Goal: Complete Application Form: Complete application form

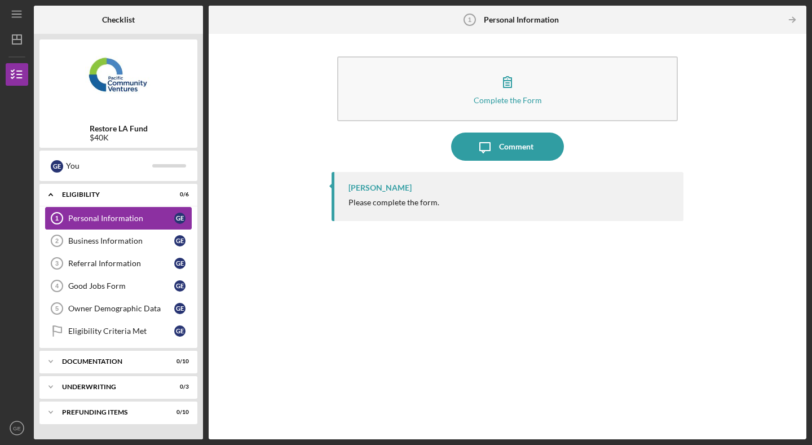
click at [112, 226] on link "Personal Information 1 Personal Information G E" at bounding box center [118, 218] width 147 height 23
click at [45, 214] on icon "Personal Information 1" at bounding box center [57, 218] width 28 height 28
click at [56, 219] on tspan "1" at bounding box center [56, 218] width 3 height 7
click at [64, 196] on div "Eligibility" at bounding box center [122, 194] width 121 height 7
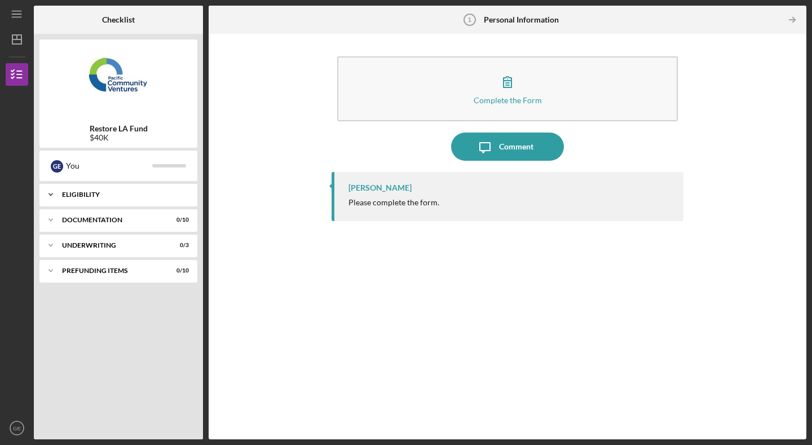
click at [64, 196] on div "Eligibility" at bounding box center [122, 194] width 121 height 7
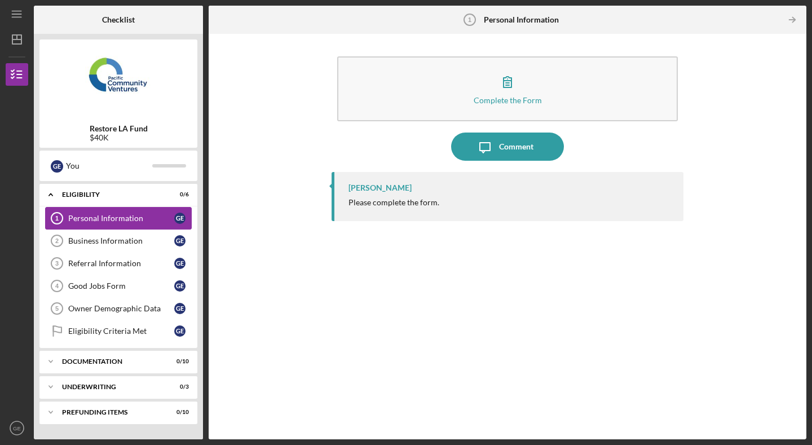
click at [53, 220] on icon "Personal Information 1" at bounding box center [57, 218] width 28 height 28
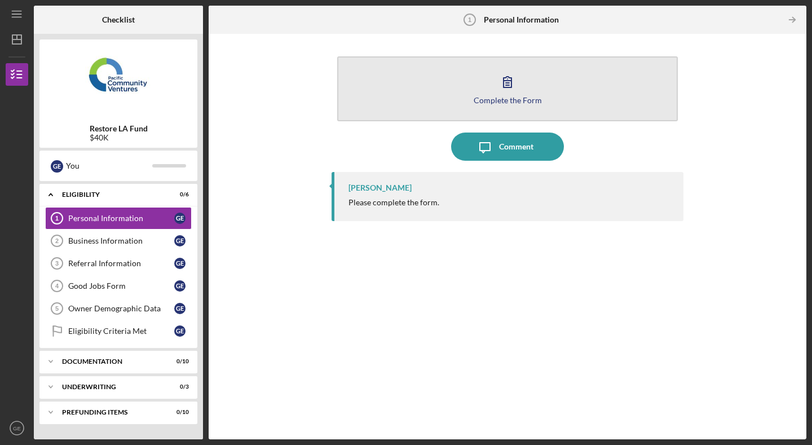
click at [498, 96] on div "Complete the Form" at bounding box center [507, 100] width 68 height 8
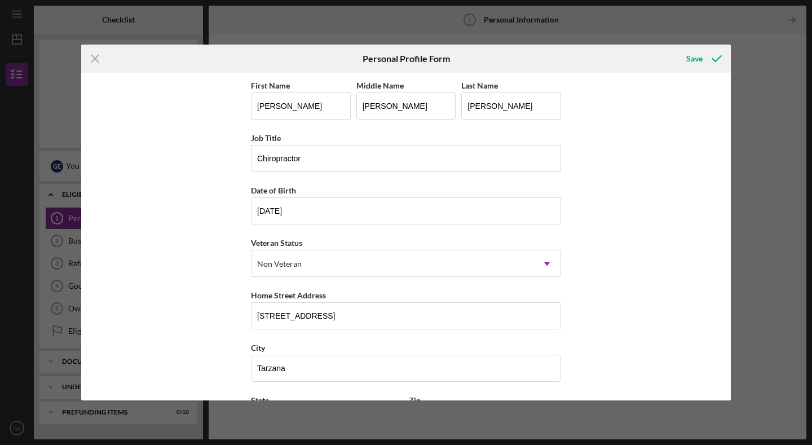
click at [794, 196] on div "Icon/Menu Close Personal Profile Form Save First Name [PERSON_NAME] Middle Name…" at bounding box center [406, 222] width 812 height 445
click at [689, 62] on div "Save" at bounding box center [694, 58] width 16 height 23
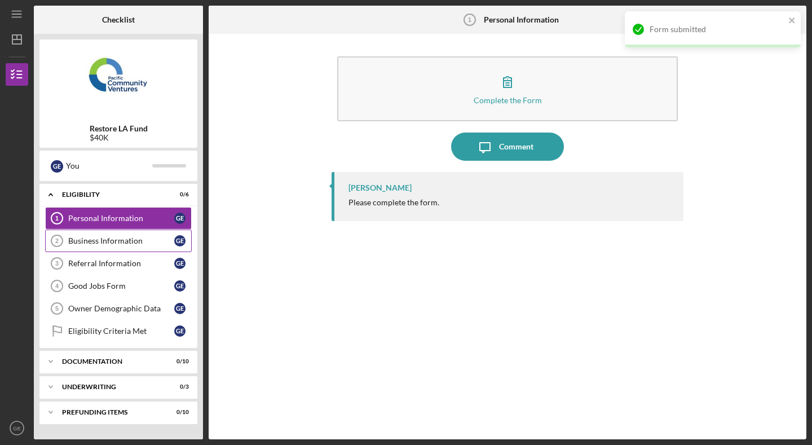
click at [149, 237] on div "Business Information" at bounding box center [121, 240] width 106 height 9
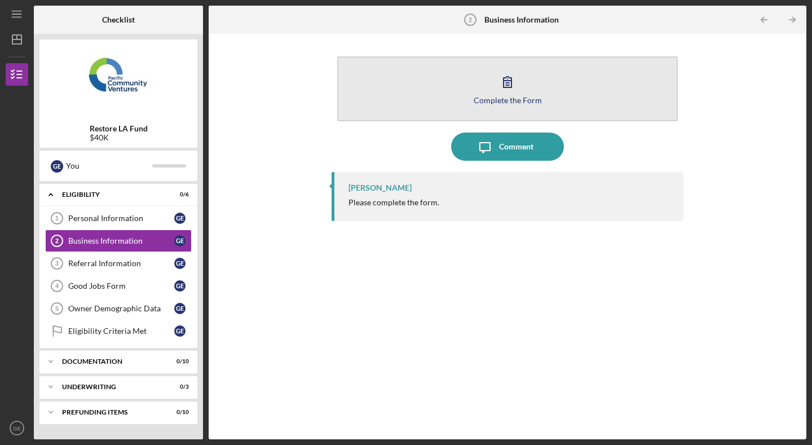
click at [516, 105] on button "Complete the Form Form" at bounding box center [507, 88] width 340 height 65
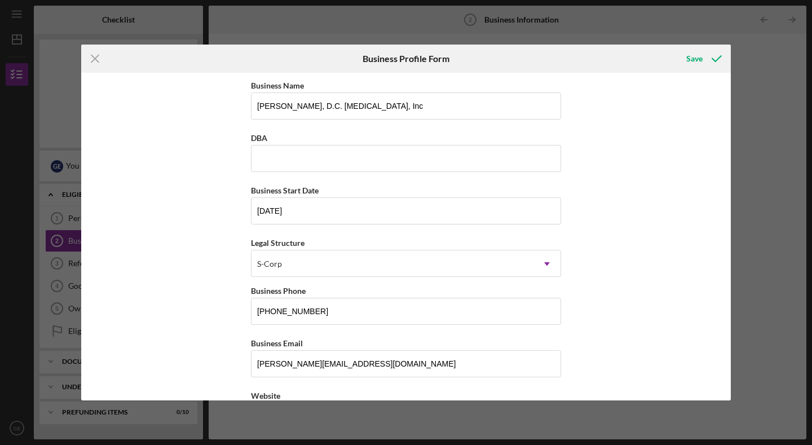
click at [644, 242] on div "Business Name [PERSON_NAME], D.C. [MEDICAL_DATA], Inc DBA Business Start Date […" at bounding box center [405, 236] width 649 height 327
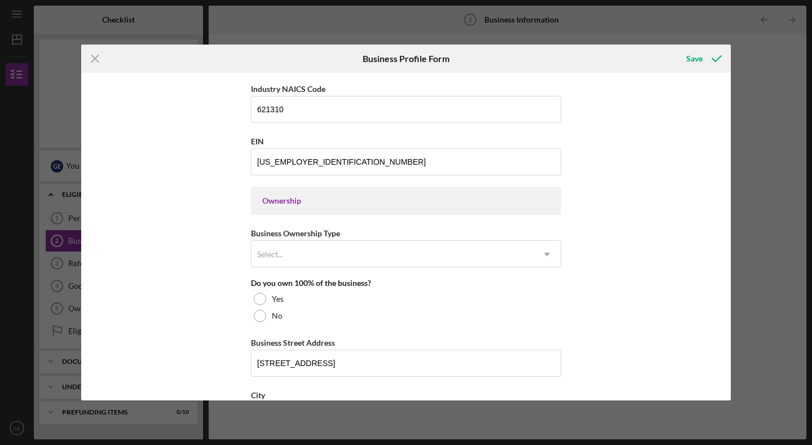
scroll to position [418, 0]
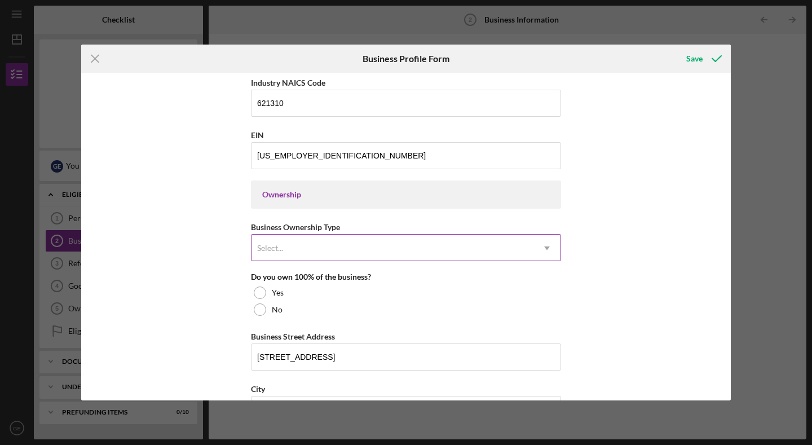
click at [516, 235] on div "Select..." at bounding box center [392, 248] width 282 height 26
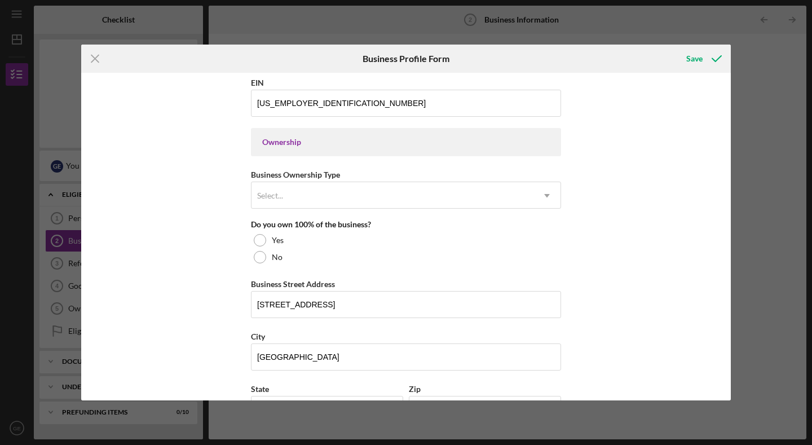
scroll to position [485, 0]
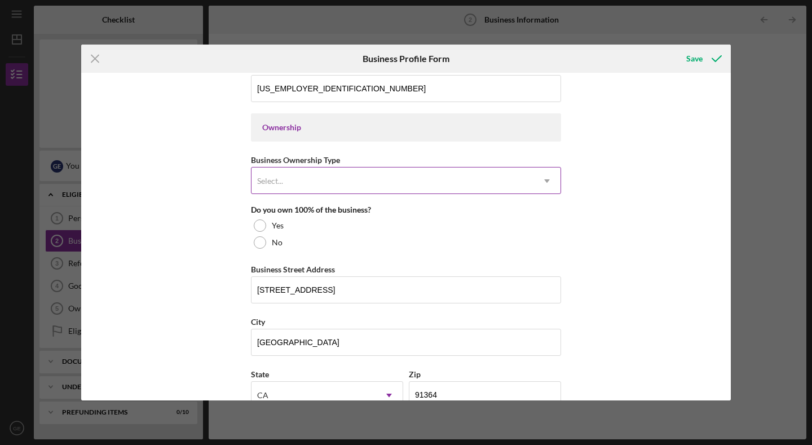
click at [431, 182] on div "Select..." at bounding box center [392, 181] width 282 height 26
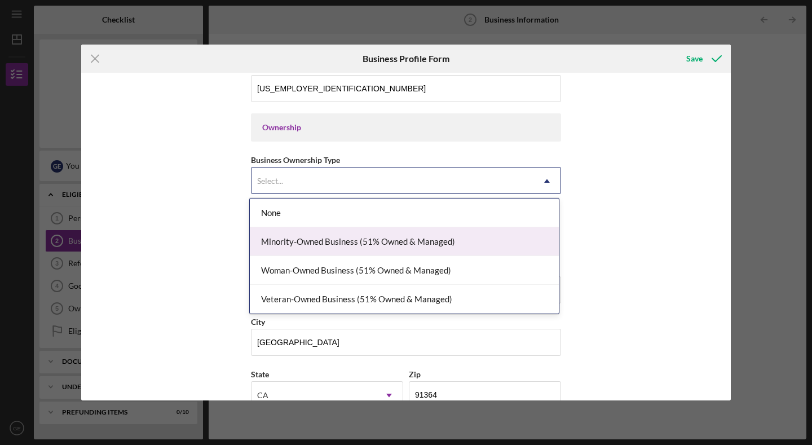
click at [494, 236] on div "Minority-Owned Business (51% Owned & Managed)" at bounding box center [404, 241] width 309 height 29
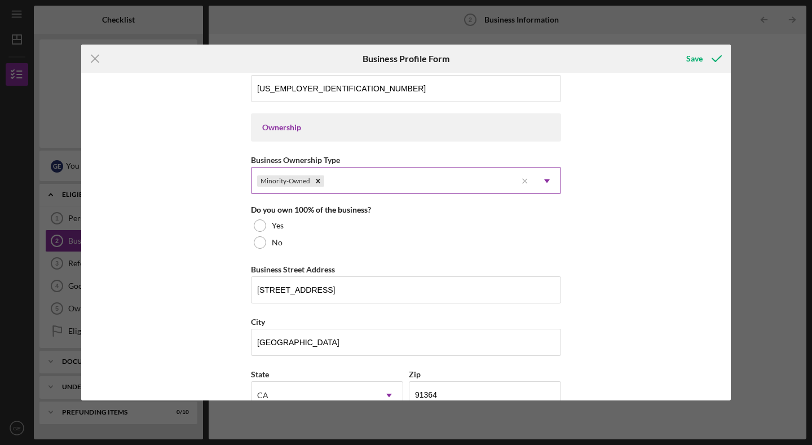
click at [483, 193] on div "Minority-Owned" at bounding box center [383, 181] width 265 height 26
click at [580, 210] on div "Business Name [PERSON_NAME], D.C. [MEDICAL_DATA], Inc DBA Business Start Date […" at bounding box center [405, 236] width 649 height 327
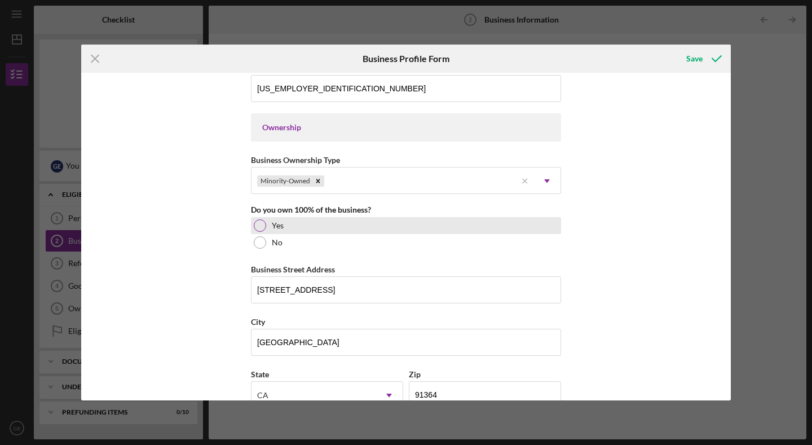
click at [267, 220] on div "Yes" at bounding box center [406, 225] width 310 height 17
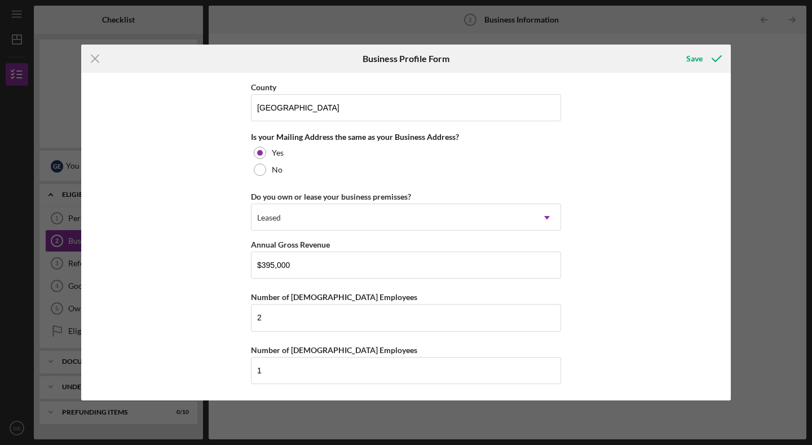
scroll to position [822, 0]
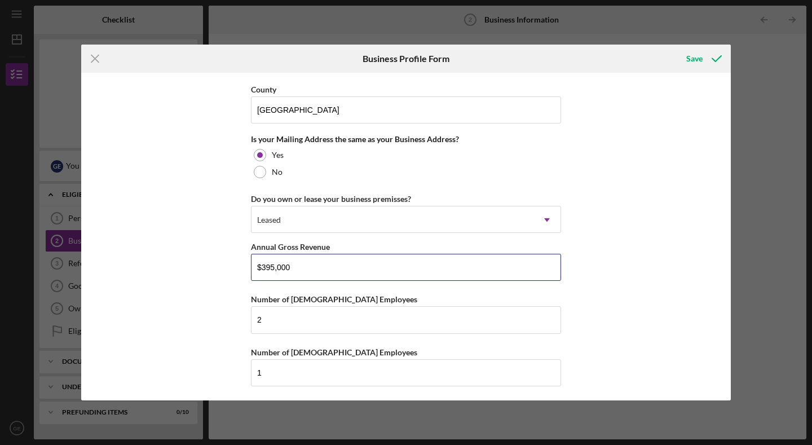
drag, startPoint x: 298, startPoint y: 263, endPoint x: 238, endPoint y: 263, distance: 59.2
click at [238, 263] on div "Business Name [PERSON_NAME], D.C. [MEDICAL_DATA], Inc DBA Business Start Date […" at bounding box center [405, 236] width 649 height 327
type input "$420,000"
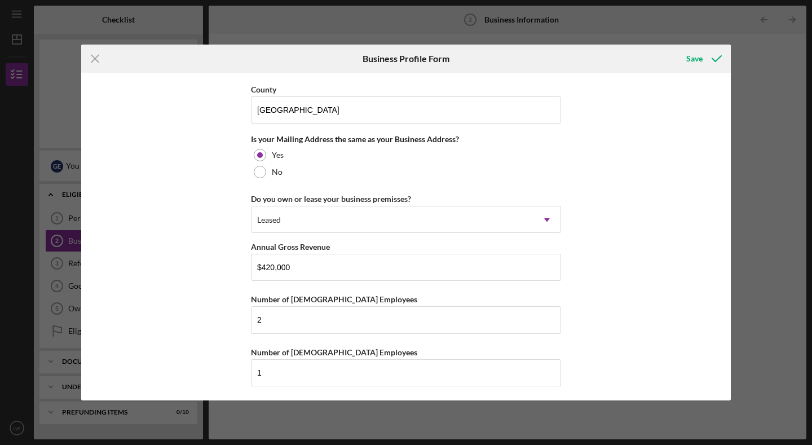
click at [609, 322] on div "Business Name [PERSON_NAME], D.C. [MEDICAL_DATA], Inc DBA Business Start Date […" at bounding box center [405, 236] width 649 height 327
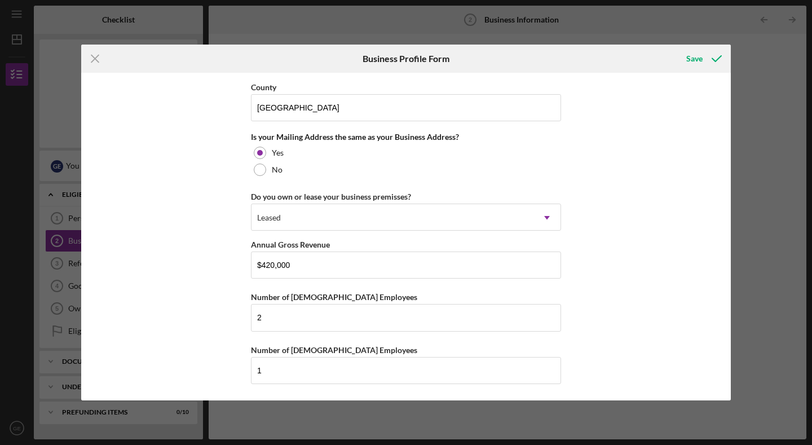
drag, startPoint x: 706, startPoint y: 55, endPoint x: 696, endPoint y: 136, distance: 82.3
click at [697, 136] on form "Icon/Menu Close Business Profile Form Save Business Name [PERSON_NAME], D.C. [M…" at bounding box center [405, 223] width 649 height 356
click at [700, 64] on div "Save" at bounding box center [694, 58] width 16 height 23
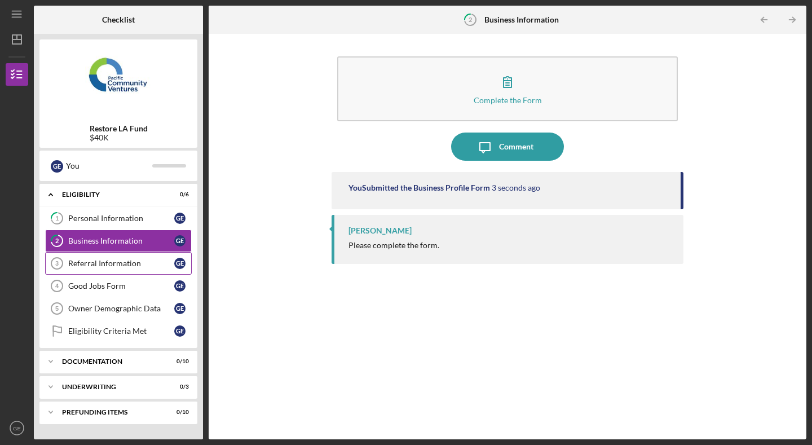
click at [108, 269] on link "Referral Information 3 Referral Information G E" at bounding box center [118, 263] width 147 height 23
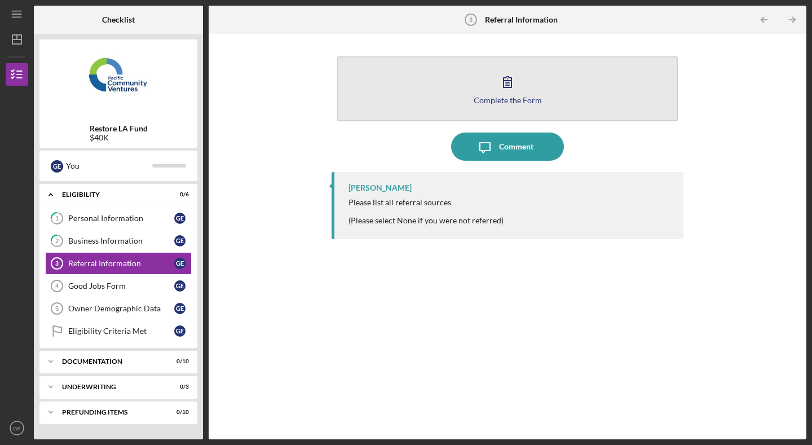
click at [511, 101] on div "Complete the Form" at bounding box center [507, 100] width 68 height 8
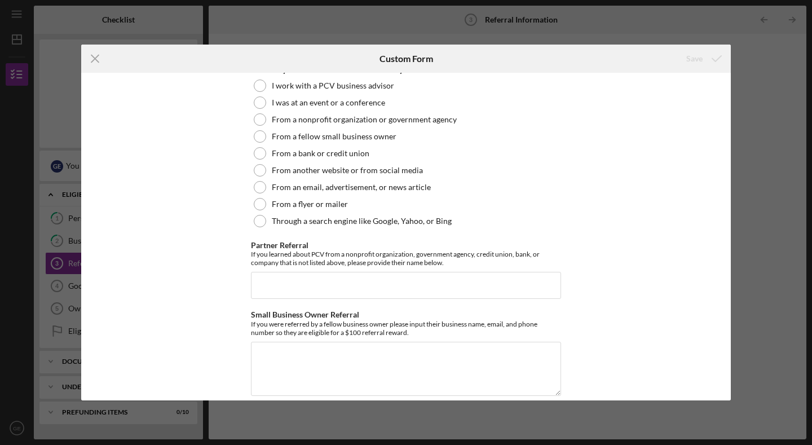
scroll to position [246, 0]
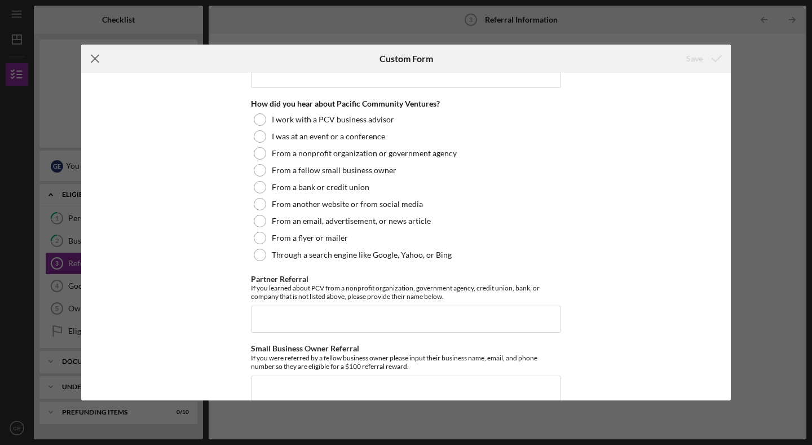
click at [94, 65] on icon "Icon/Menu Close" at bounding box center [95, 59] width 28 height 28
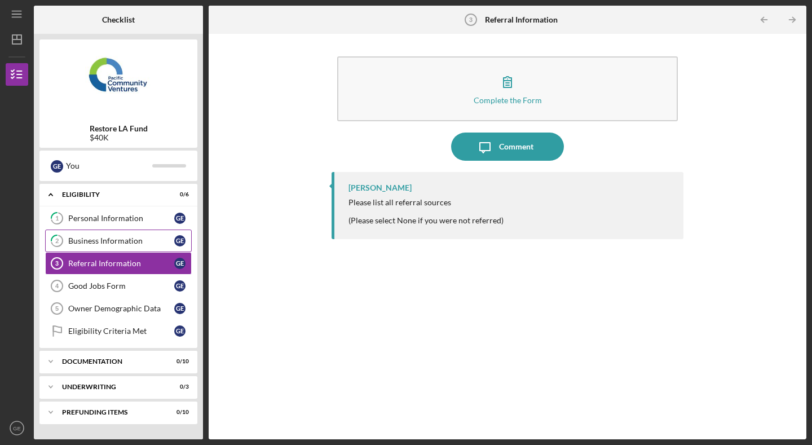
click at [98, 250] on link "2 Business Information G E" at bounding box center [118, 240] width 147 height 23
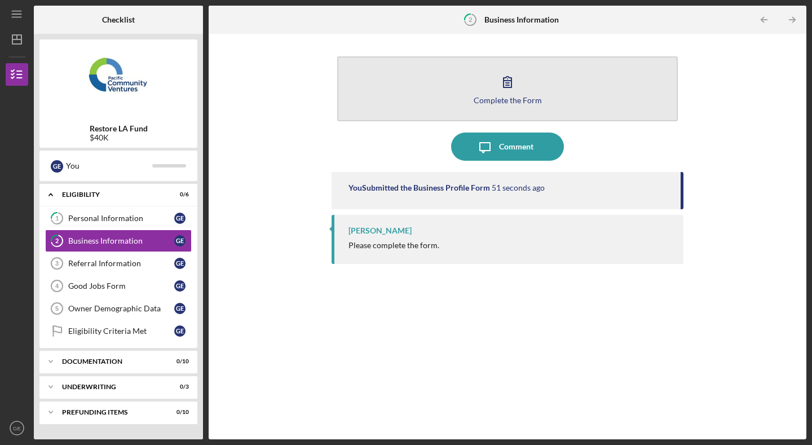
click at [498, 92] on icon "button" at bounding box center [507, 82] width 28 height 28
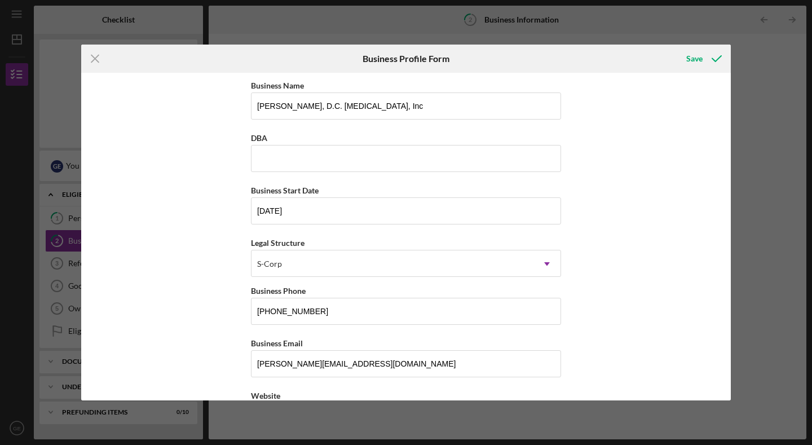
click at [618, 180] on div "Business Name [PERSON_NAME], D.C. [MEDICAL_DATA], Inc DBA Business Start Date […" at bounding box center [405, 236] width 649 height 327
drag, startPoint x: 618, startPoint y: 180, endPoint x: 636, endPoint y: 170, distance: 21.0
click at [618, 180] on div "Business Name [PERSON_NAME], D.C. [MEDICAL_DATA], Inc DBA Business Start Date […" at bounding box center [405, 236] width 649 height 327
drag, startPoint x: 725, startPoint y: 158, endPoint x: 738, endPoint y: 220, distance: 64.0
click at [738, 220] on div "Icon/Menu Close Business Profile Form Save Business Name [PERSON_NAME], D.C. [M…" at bounding box center [406, 222] width 812 height 445
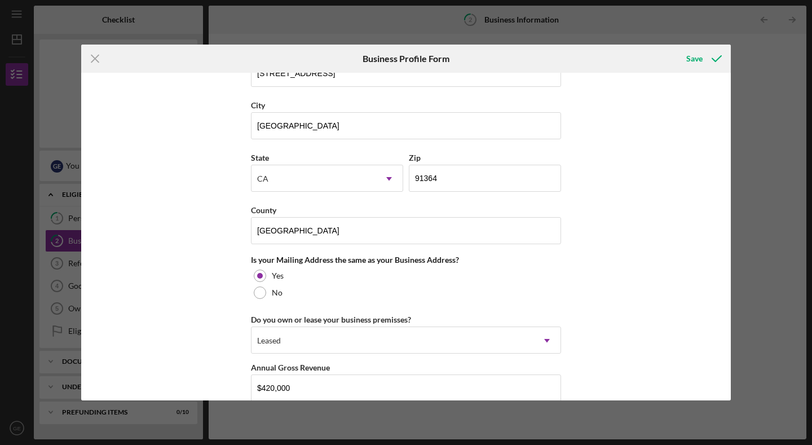
scroll to position [734, 0]
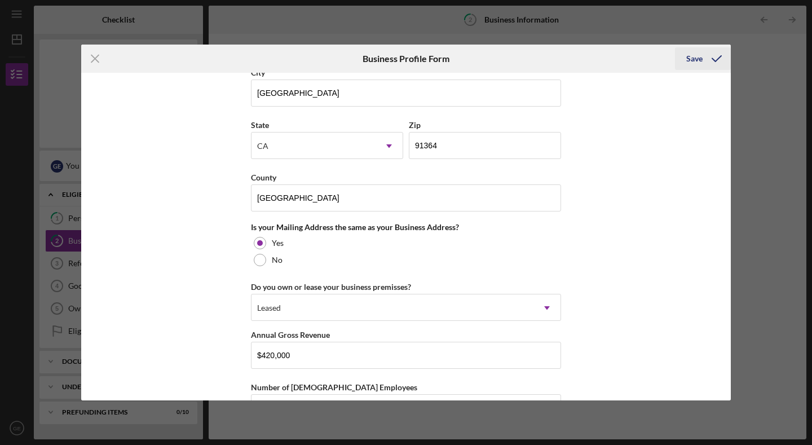
click at [706, 61] on icon "submit" at bounding box center [716, 59] width 28 height 28
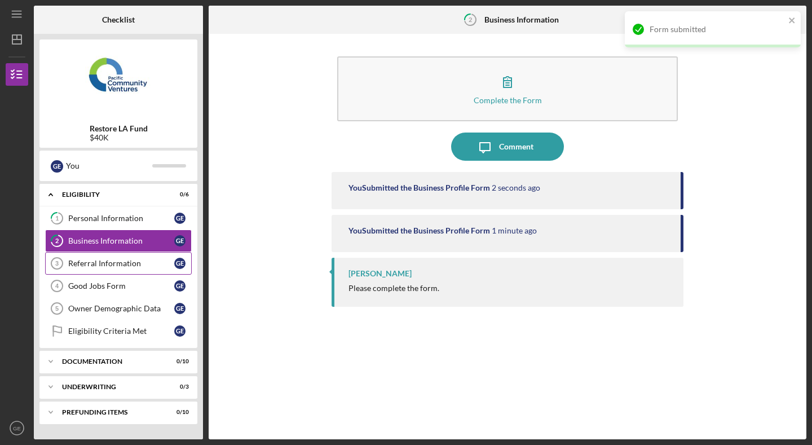
click at [135, 272] on link "Referral Information 3 Referral Information G E" at bounding box center [118, 263] width 147 height 23
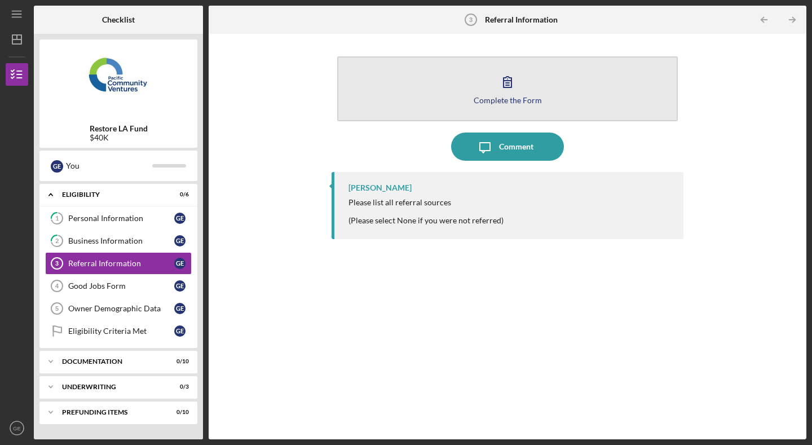
click at [501, 86] on icon "button" at bounding box center [507, 82] width 28 height 28
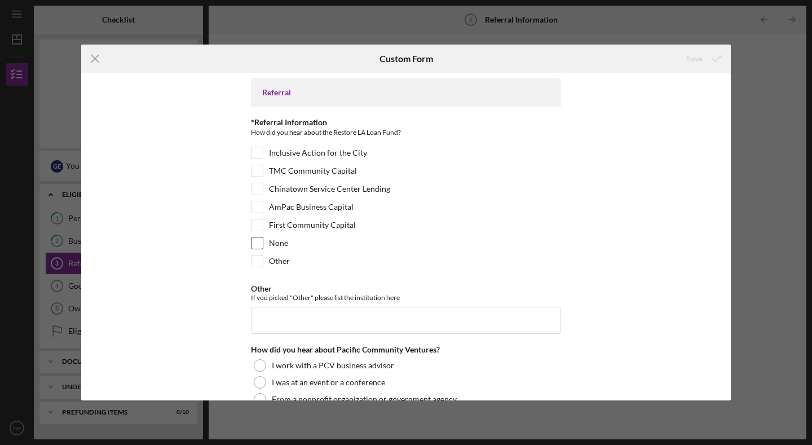
click at [265, 241] on div "None" at bounding box center [406, 246] width 310 height 18
click at [259, 261] on input "Other" at bounding box center [256, 260] width 11 height 11
checkbox input "true"
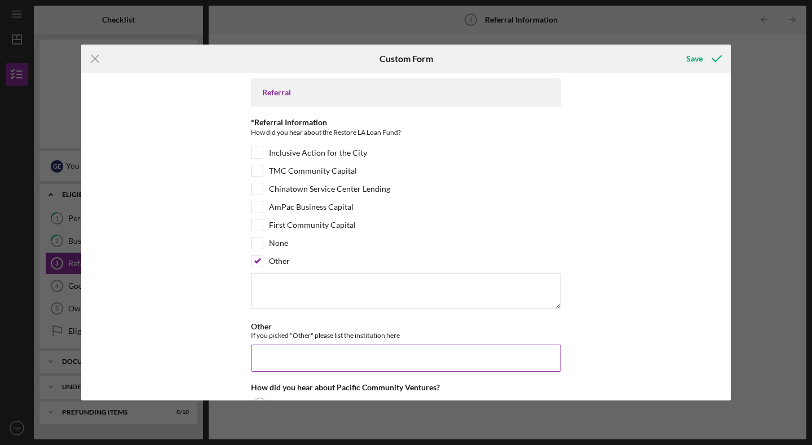
click at [322, 349] on input "Other" at bounding box center [406, 357] width 310 height 27
type input "PVC newsletter/email"
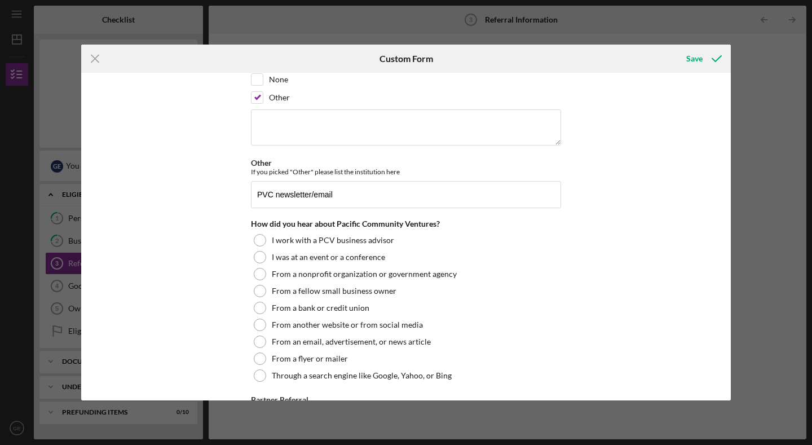
scroll to position [187, 0]
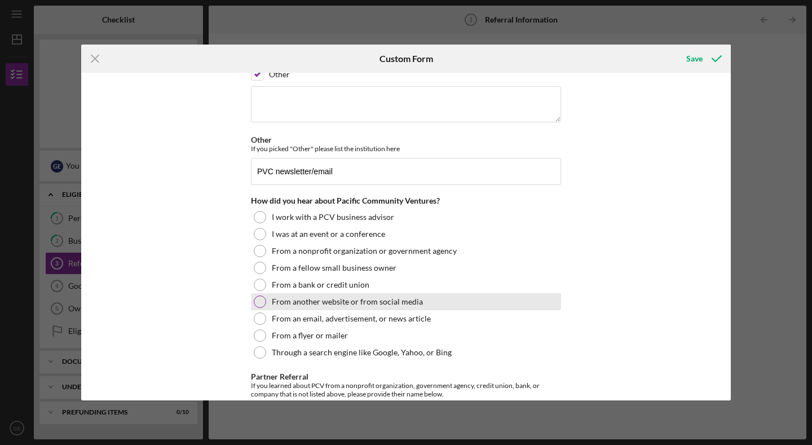
click at [421, 297] on div "From another website or from social media" at bounding box center [406, 301] width 310 height 17
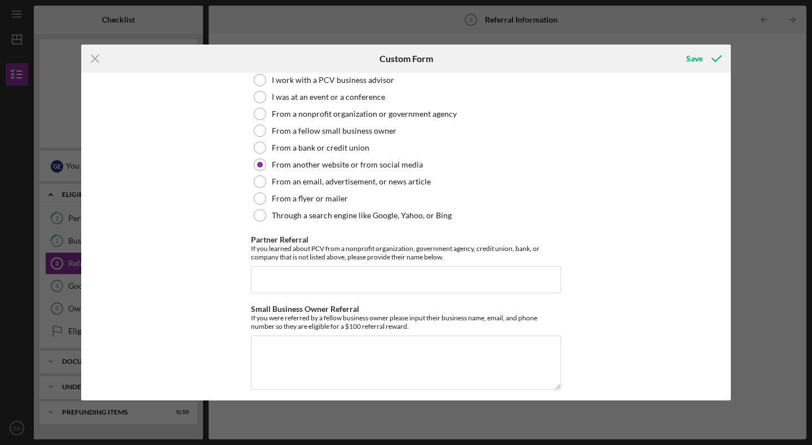
scroll to position [331, 0]
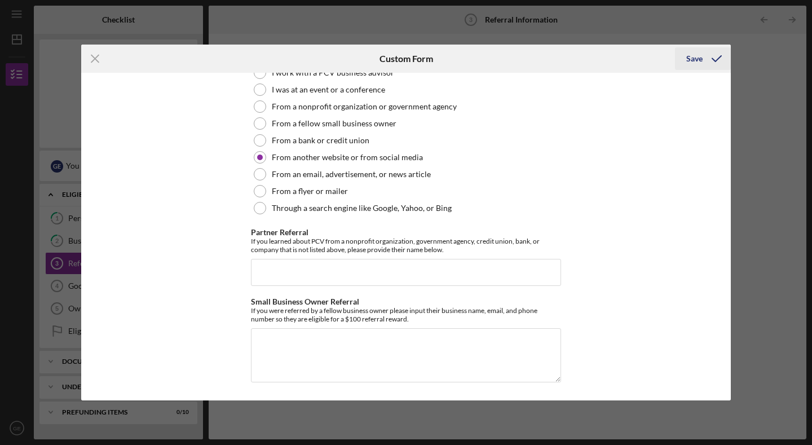
click at [700, 59] on div "Save" at bounding box center [694, 58] width 16 height 23
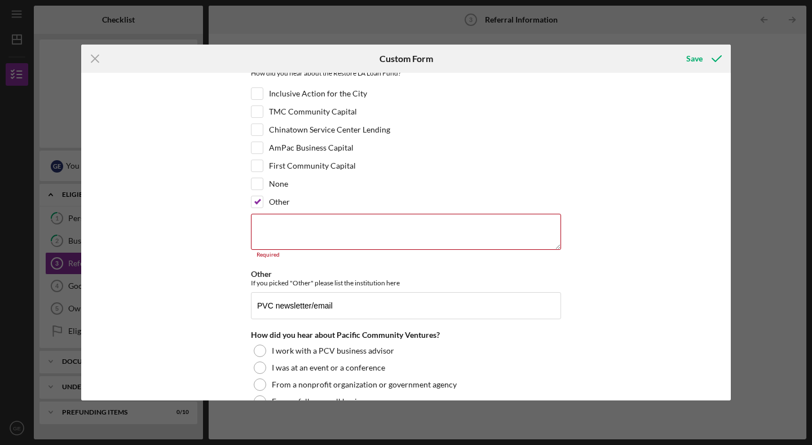
scroll to position [58, 0]
click at [263, 178] on div "First Community Capital" at bounding box center [406, 170] width 310 height 18
click at [258, 184] on input "None" at bounding box center [256, 184] width 11 height 11
checkbox input "true"
click at [254, 205] on input "Other" at bounding box center [256, 202] width 11 height 11
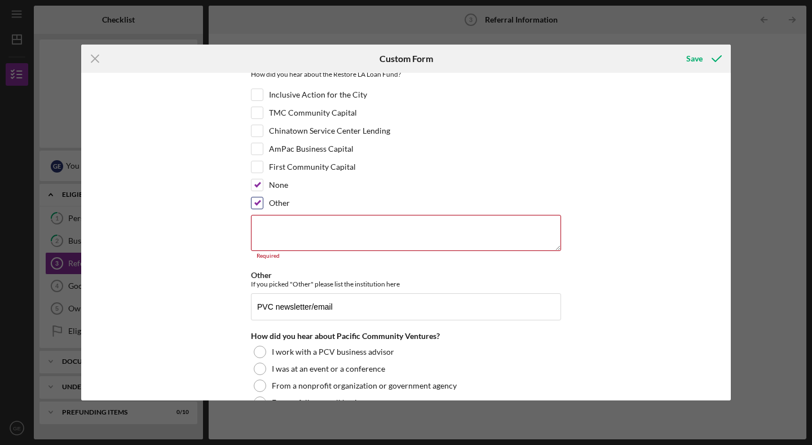
checkbox input "false"
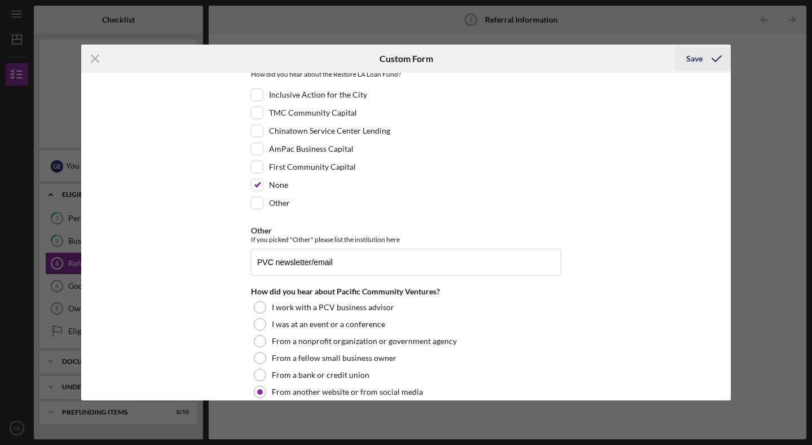
click at [703, 58] on icon "submit" at bounding box center [716, 59] width 28 height 28
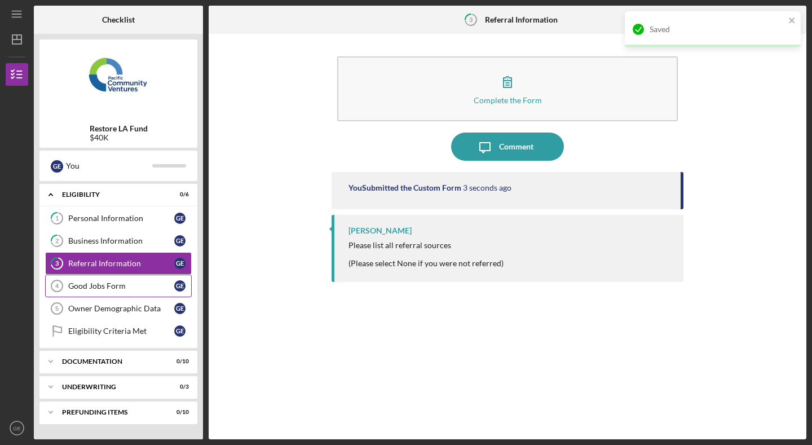
click at [131, 284] on div "Good Jobs Form" at bounding box center [121, 285] width 106 height 9
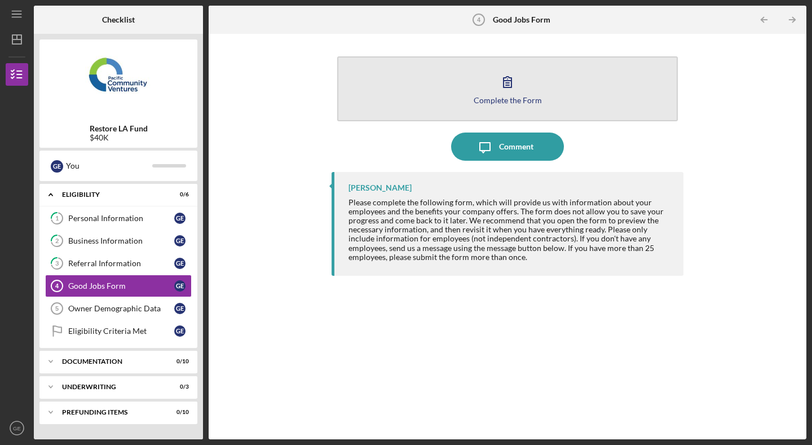
click at [502, 98] on div "Complete the Form" at bounding box center [507, 100] width 68 height 8
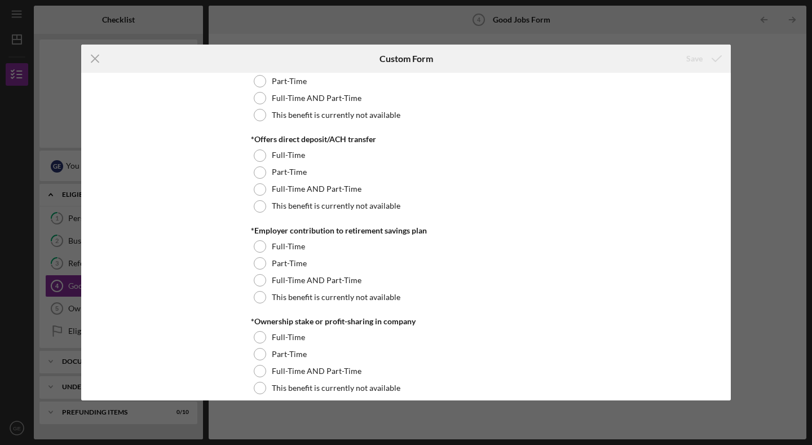
scroll to position [880, 0]
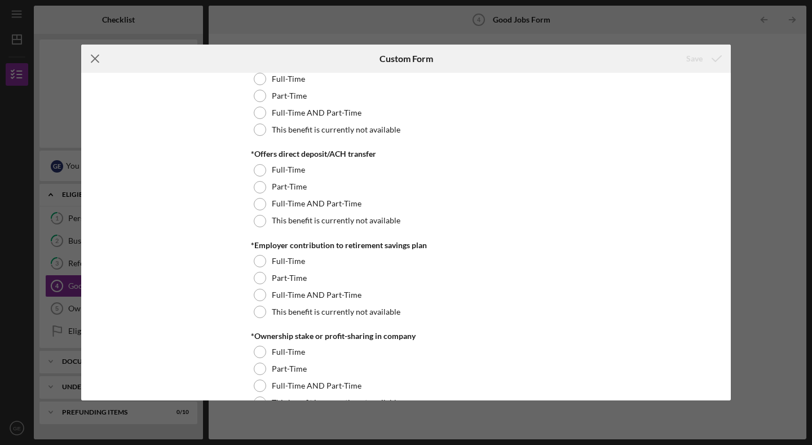
click at [92, 60] on line at bounding box center [94, 58] width 7 height 7
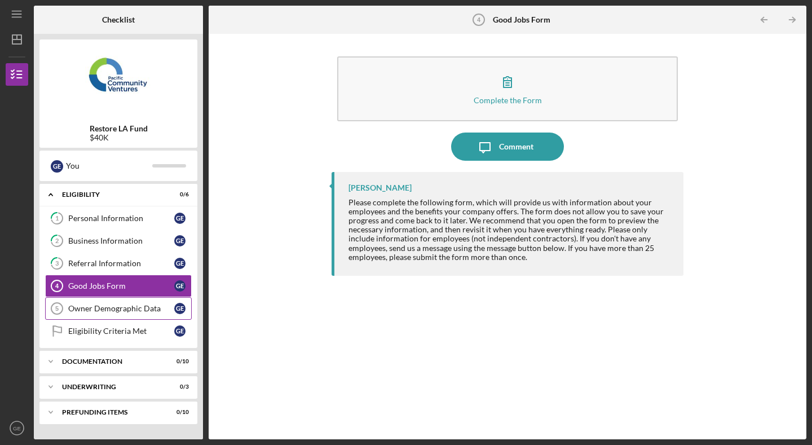
click at [116, 308] on div "Owner Demographic Data" at bounding box center [121, 308] width 106 height 9
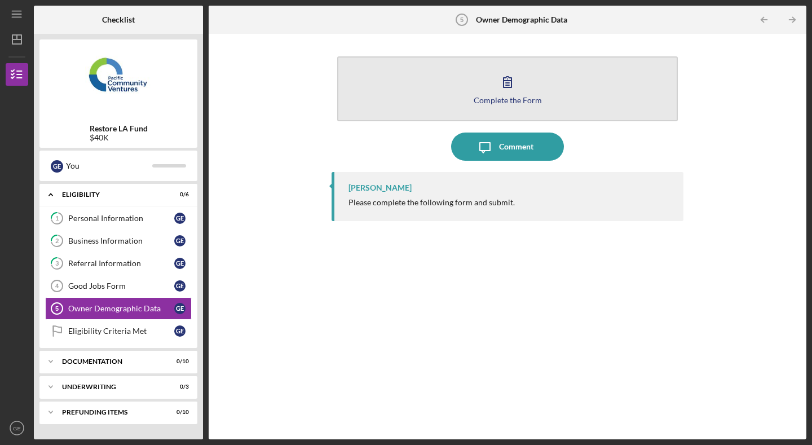
click at [483, 102] on div "Complete the Form" at bounding box center [507, 100] width 68 height 8
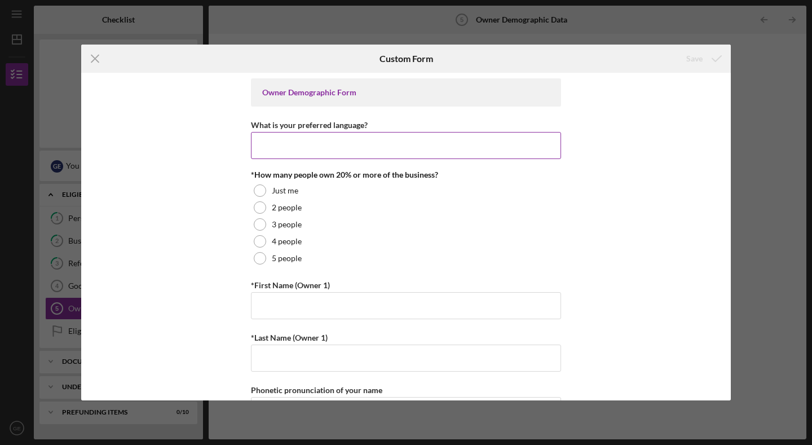
click at [369, 145] on input "What is your preferred language?" at bounding box center [406, 145] width 310 height 27
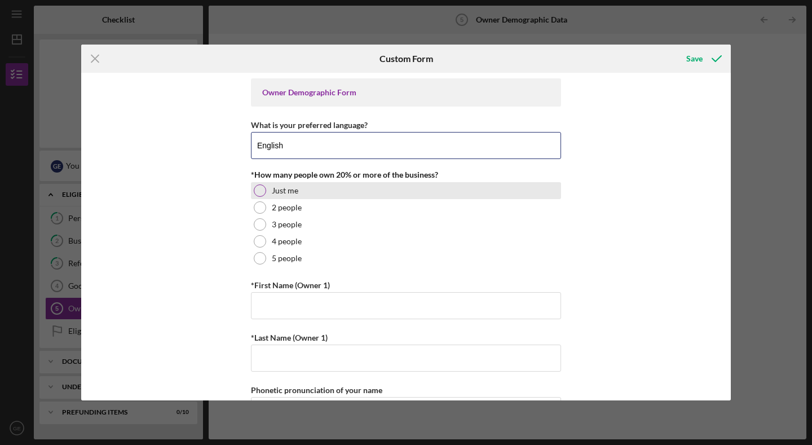
type input "English"
click at [276, 188] on label "Just me" at bounding box center [285, 190] width 26 height 9
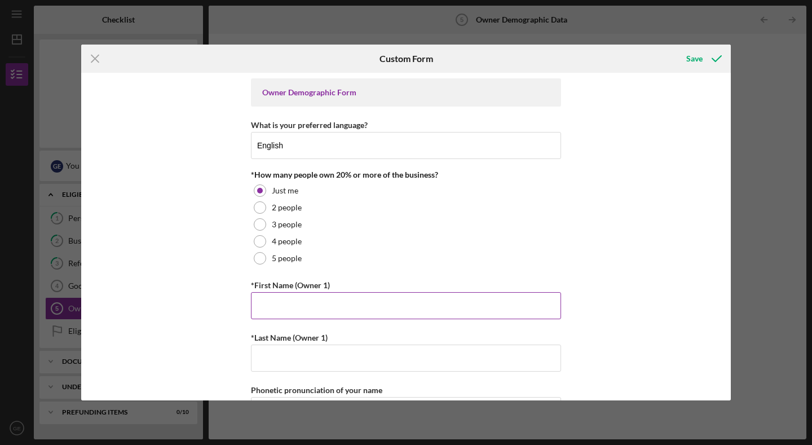
click at [327, 311] on input "*First Name (Owner 1)" at bounding box center [406, 305] width 310 height 27
type input "[PERSON_NAME]"
type input "18186513252"
type input "[PERSON_NAME][EMAIL_ADDRESS][DOMAIN_NAME]"
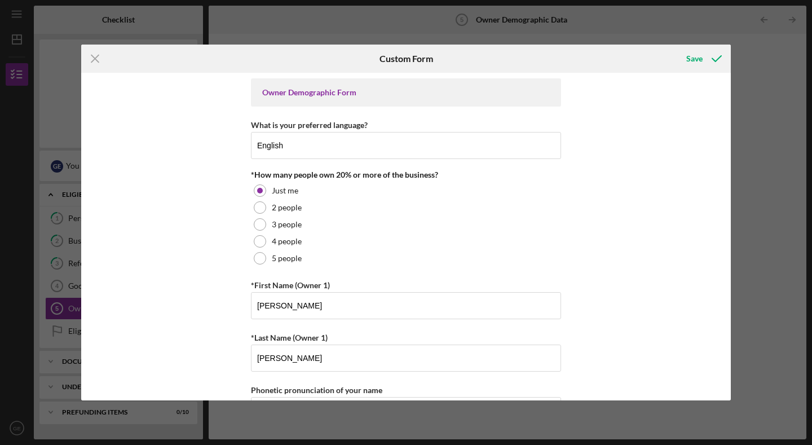
click at [578, 317] on div "Owner Demographic Form What is your preferred language? English *How many peopl…" at bounding box center [405, 236] width 649 height 327
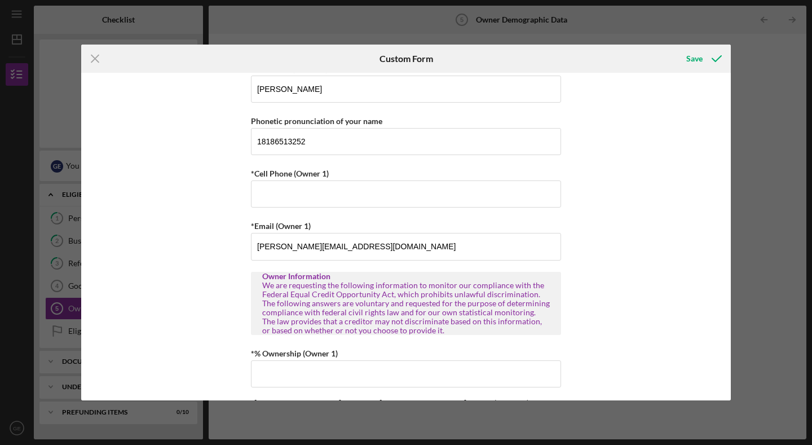
scroll to position [256, 0]
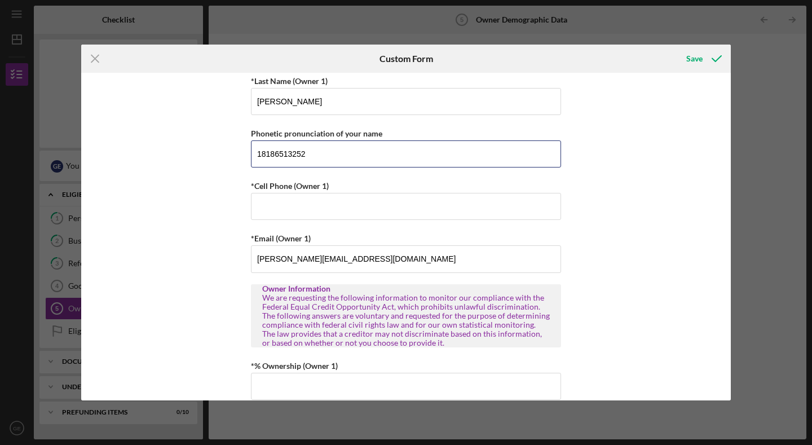
drag, startPoint x: 318, startPoint y: 159, endPoint x: 222, endPoint y: 152, distance: 96.1
click at [222, 153] on div "Owner Demographic Form What is your preferred language? English *How many peopl…" at bounding box center [405, 236] width 649 height 327
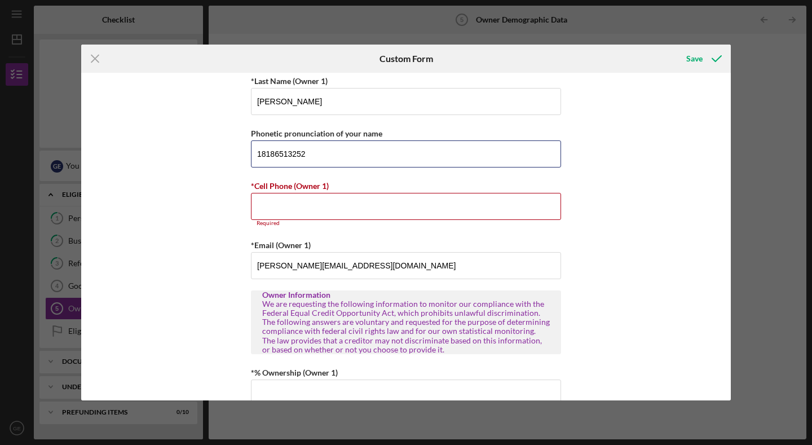
drag, startPoint x: 316, startPoint y: 155, endPoint x: 226, endPoint y: 148, distance: 89.9
click at [228, 150] on div "Owner Demographic Form What is your preferred language? English *How many peopl…" at bounding box center [405, 236] width 649 height 327
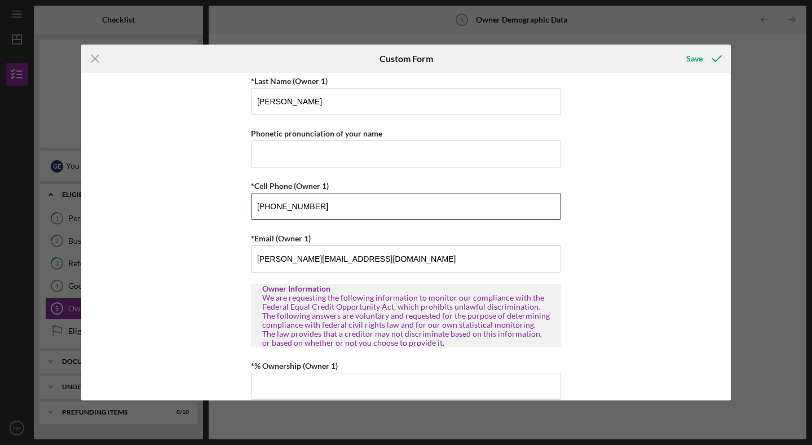
type input "[PHONE_NUMBER]"
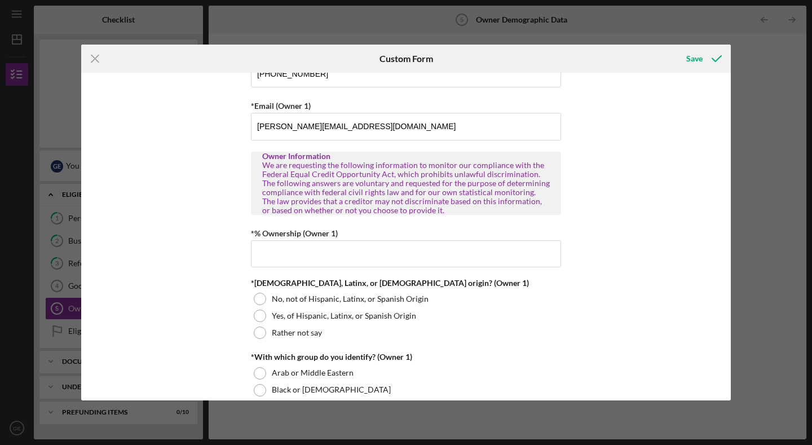
scroll to position [393, 0]
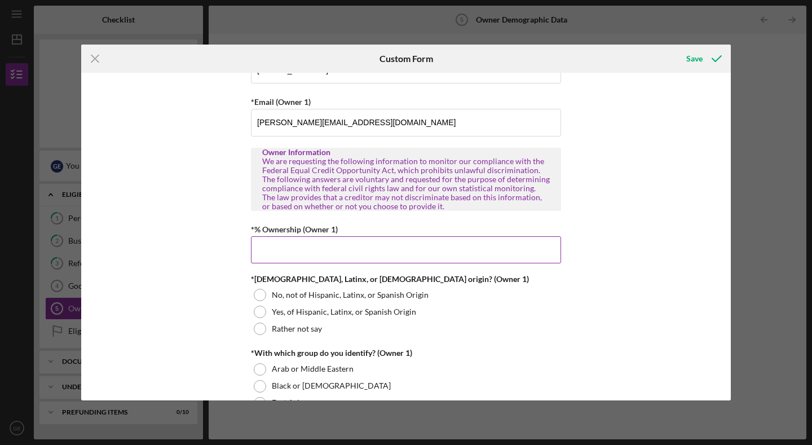
click at [374, 256] on input "*% Ownership (Owner 1)" at bounding box center [406, 249] width 310 height 27
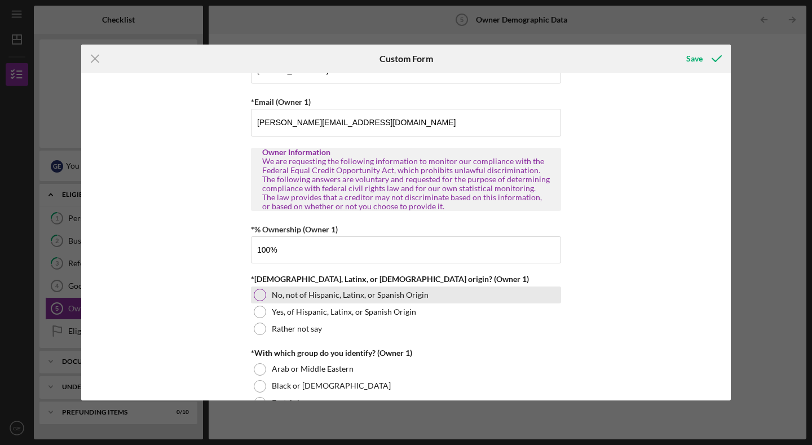
click at [321, 298] on label "No, not of Hispanic, Latinx, or Spanish Origin" at bounding box center [350, 294] width 157 height 9
type input "100.00000%"
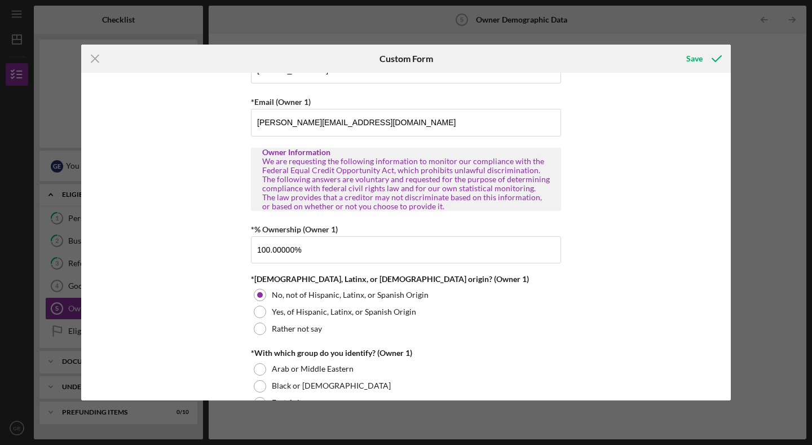
click at [545, 350] on div "*With which group do you identify? (Owner 1)" at bounding box center [406, 352] width 310 height 9
drag, startPoint x: 725, startPoint y: 112, endPoint x: 726, endPoint y: 125, distance: 12.4
click at [726, 125] on div "Owner Demographic Form What is your preferred language? English *How many peopl…" at bounding box center [405, 236] width 649 height 327
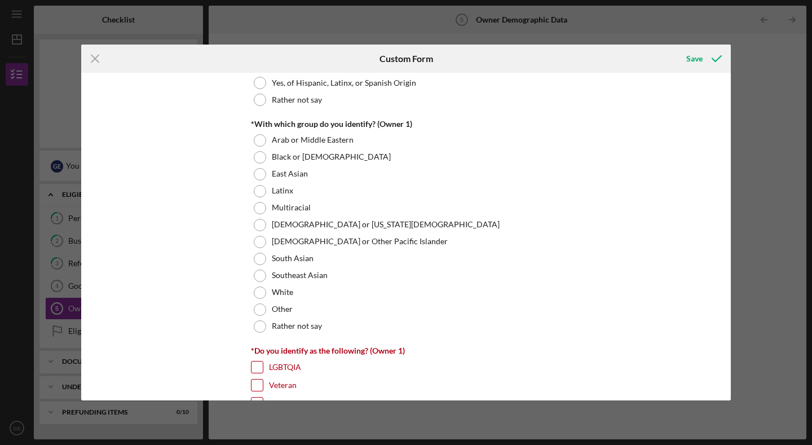
scroll to position [678, 0]
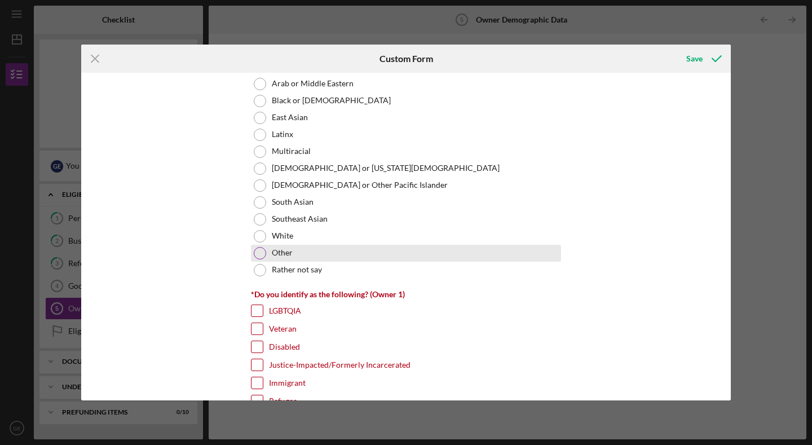
click at [259, 247] on div at bounding box center [260, 253] width 12 height 12
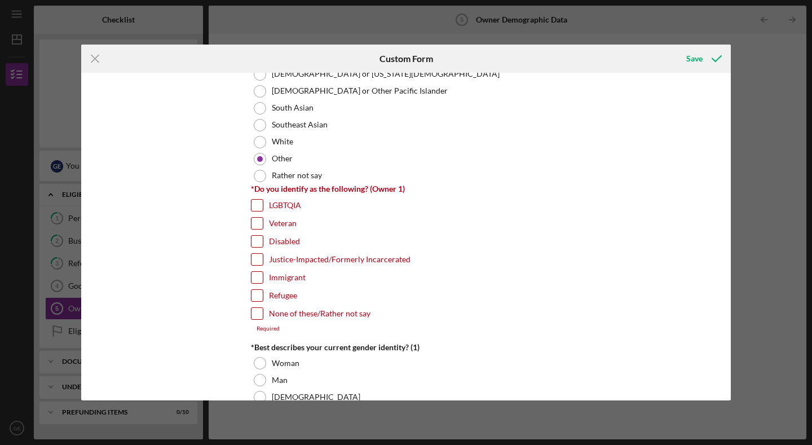
scroll to position [824, 0]
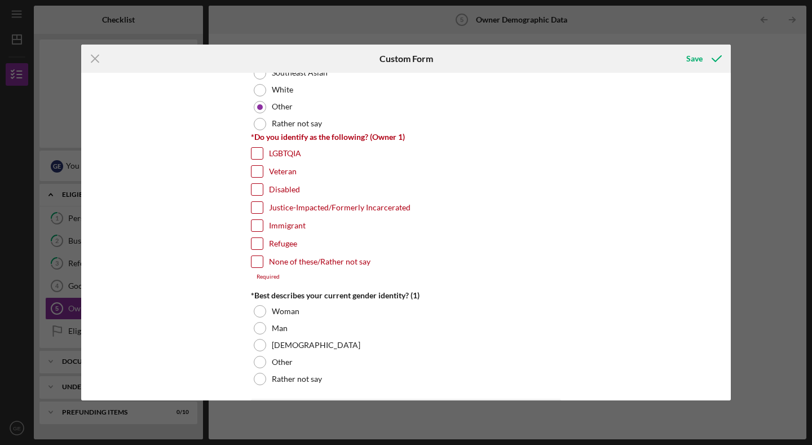
click at [256, 223] on input "Immigrant" at bounding box center [256, 225] width 11 height 11
checkbox input "true"
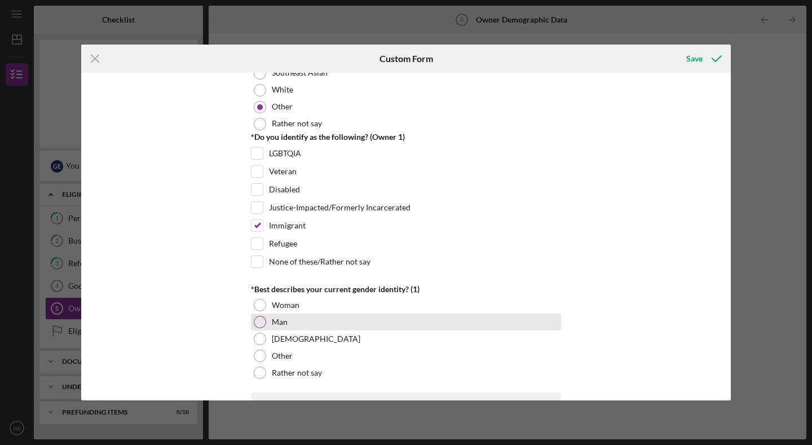
click at [272, 325] on label "Man" at bounding box center [280, 321] width 16 height 9
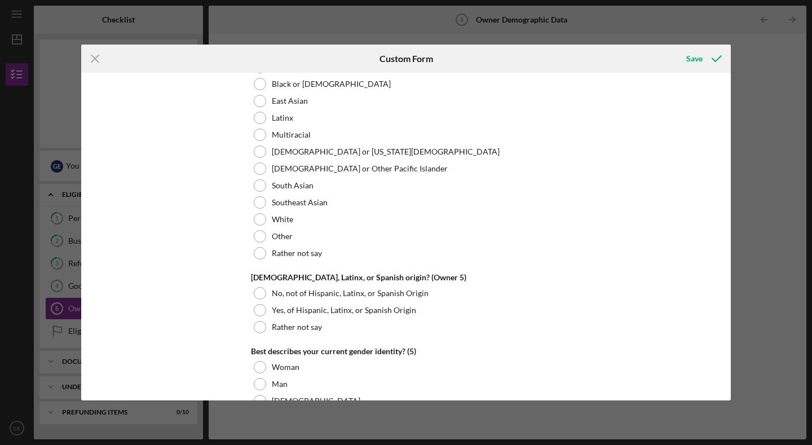
scroll to position [4108, 0]
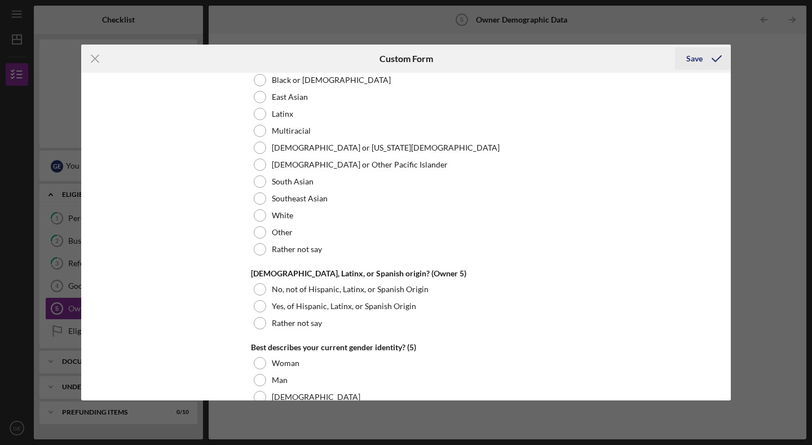
click at [701, 66] on div "Save" at bounding box center [694, 58] width 16 height 23
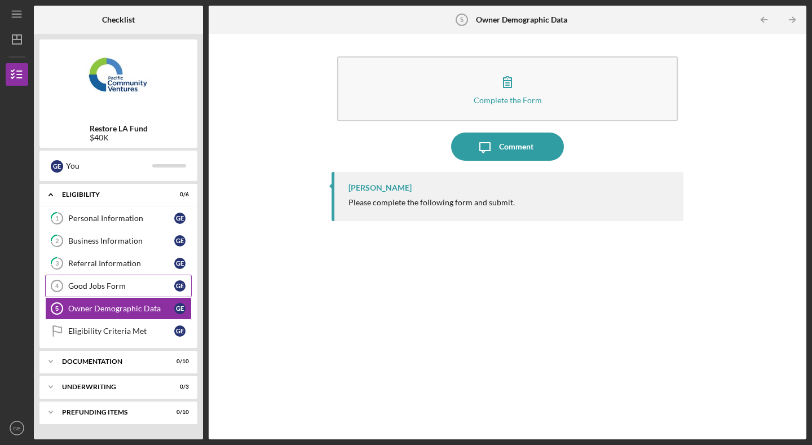
click at [113, 279] on link "Good Jobs Form 4 Good Jobs Form G E" at bounding box center [118, 286] width 147 height 23
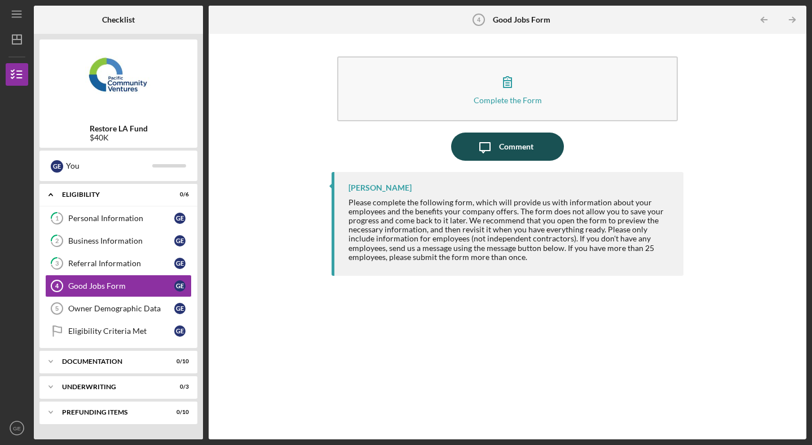
click at [512, 149] on div "Comment" at bounding box center [516, 146] width 34 height 28
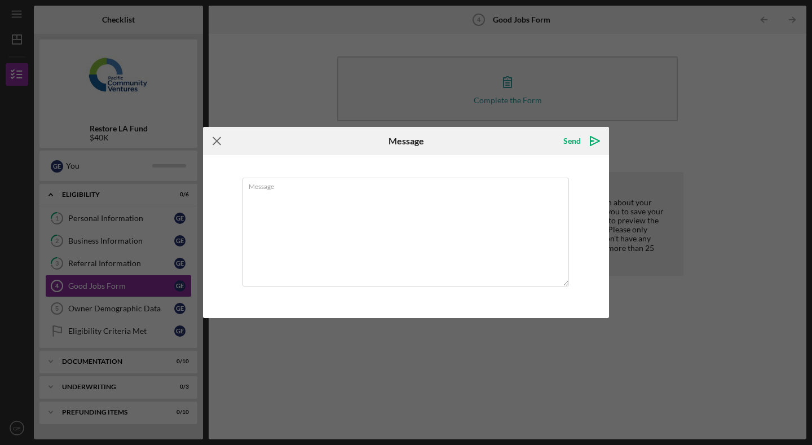
click at [220, 139] on icon "Icon/Menu Close" at bounding box center [217, 141] width 28 height 28
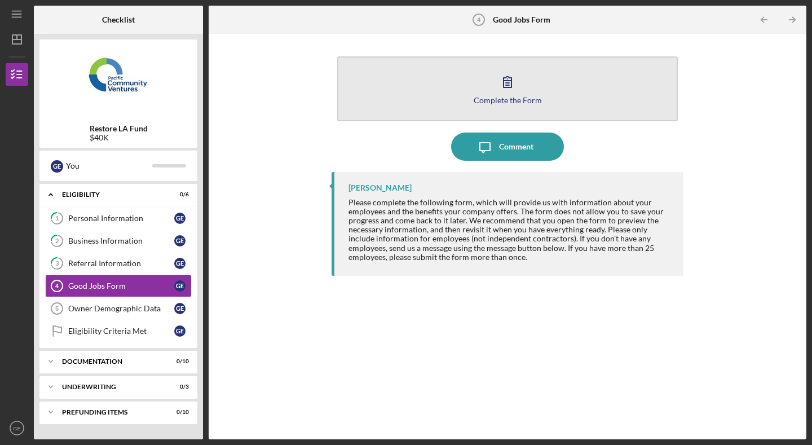
click at [484, 93] on button "Complete the Form Form" at bounding box center [507, 88] width 340 height 65
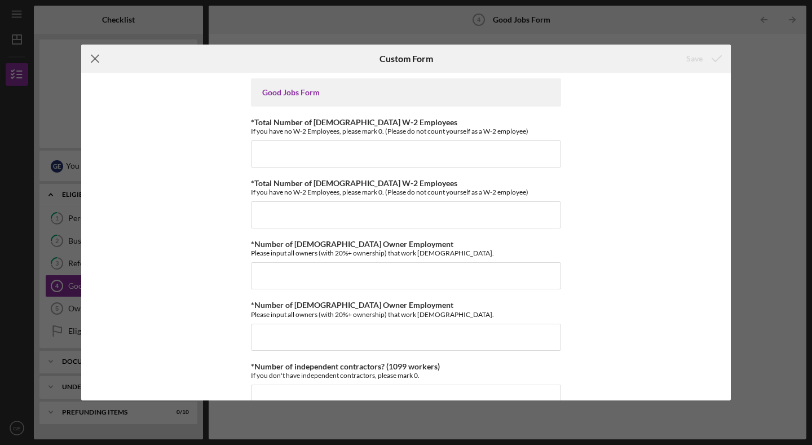
click at [94, 61] on icon "Icon/Menu Close" at bounding box center [95, 59] width 28 height 28
